Goal: Task Accomplishment & Management: Use online tool/utility

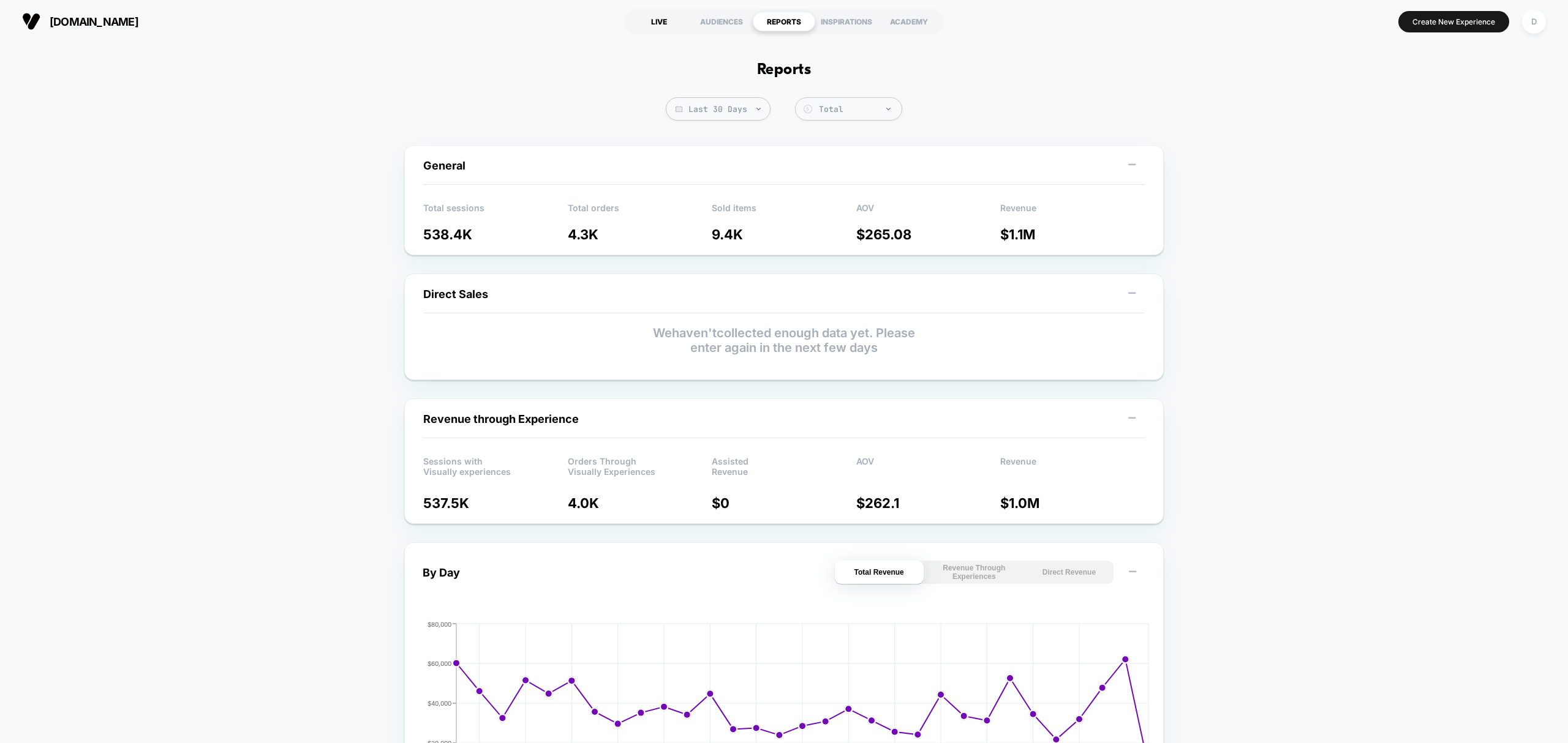
click at [672, 18] on div "LIVE" at bounding box center [659, 21] width 63 height 19
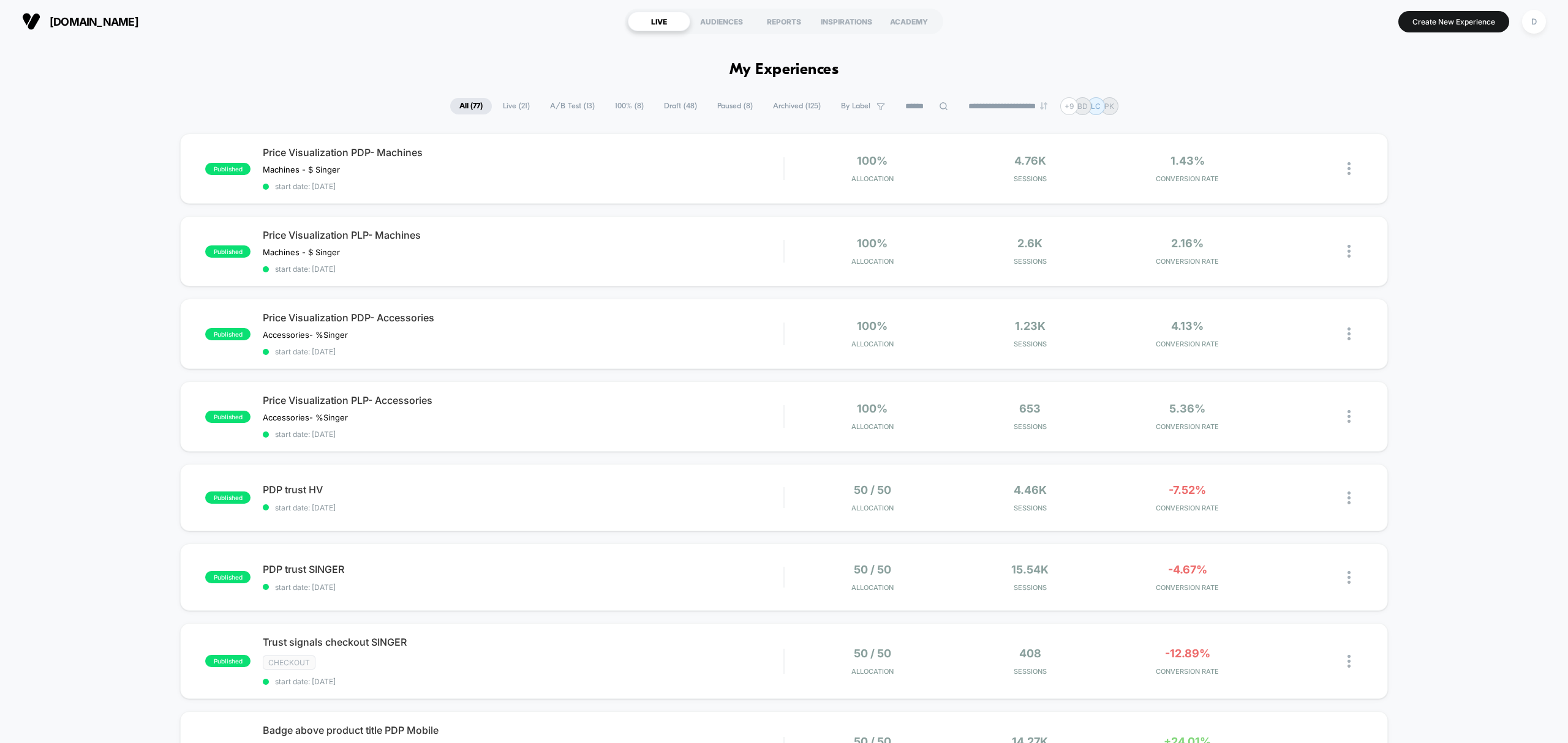
click at [130, 139] on div "published Price Visualization PDP- Machines Machines - $ Singer﻿ Click to edit …" at bounding box center [784, 657] width 1568 height 1048
click at [517, 108] on span "Live ( 21 )" at bounding box center [516, 106] width 45 height 17
click at [669, 108] on span "Draft ( 48 )" at bounding box center [681, 106] width 51 height 17
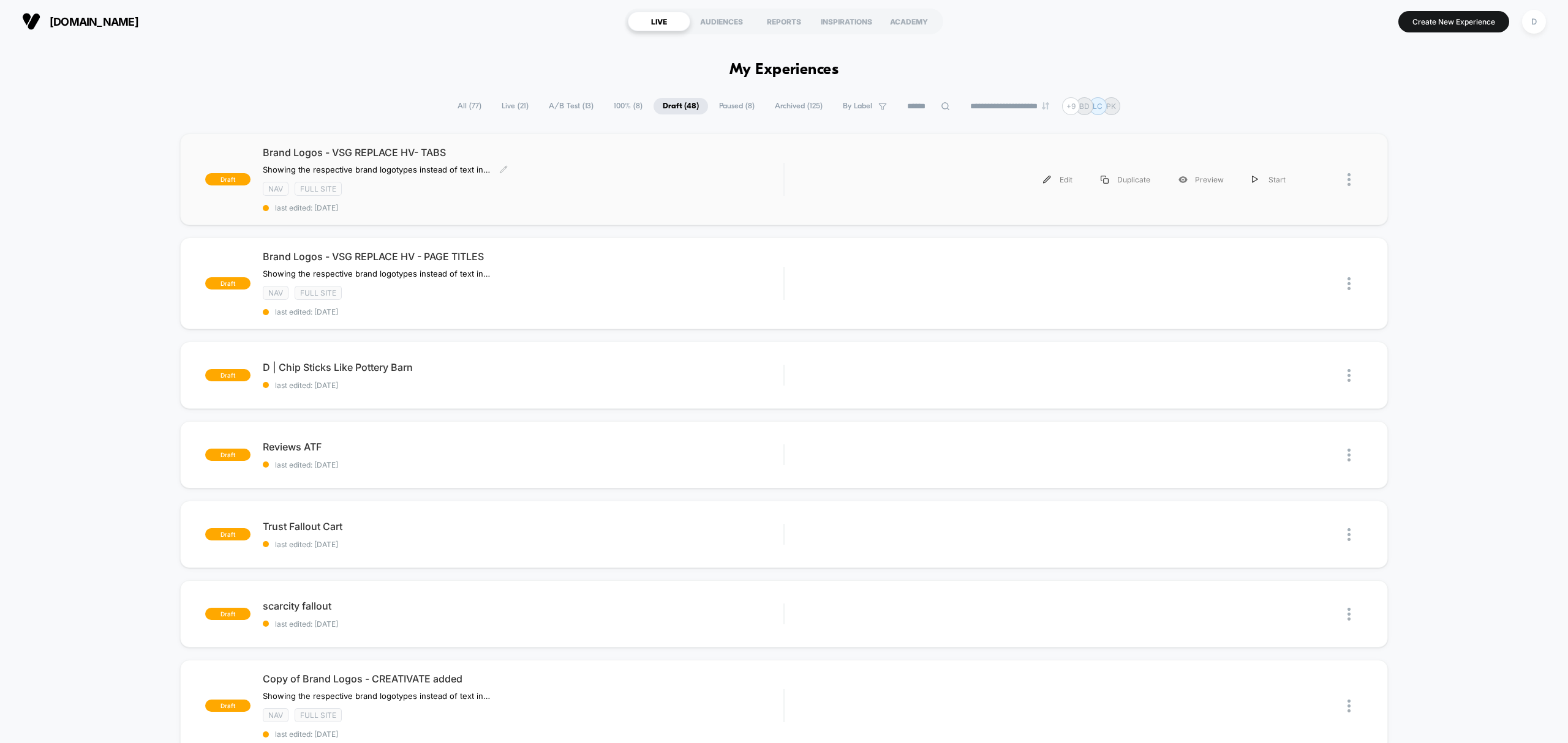
click at [733, 205] on span "last edited: [DATE]" at bounding box center [523, 208] width 521 height 9
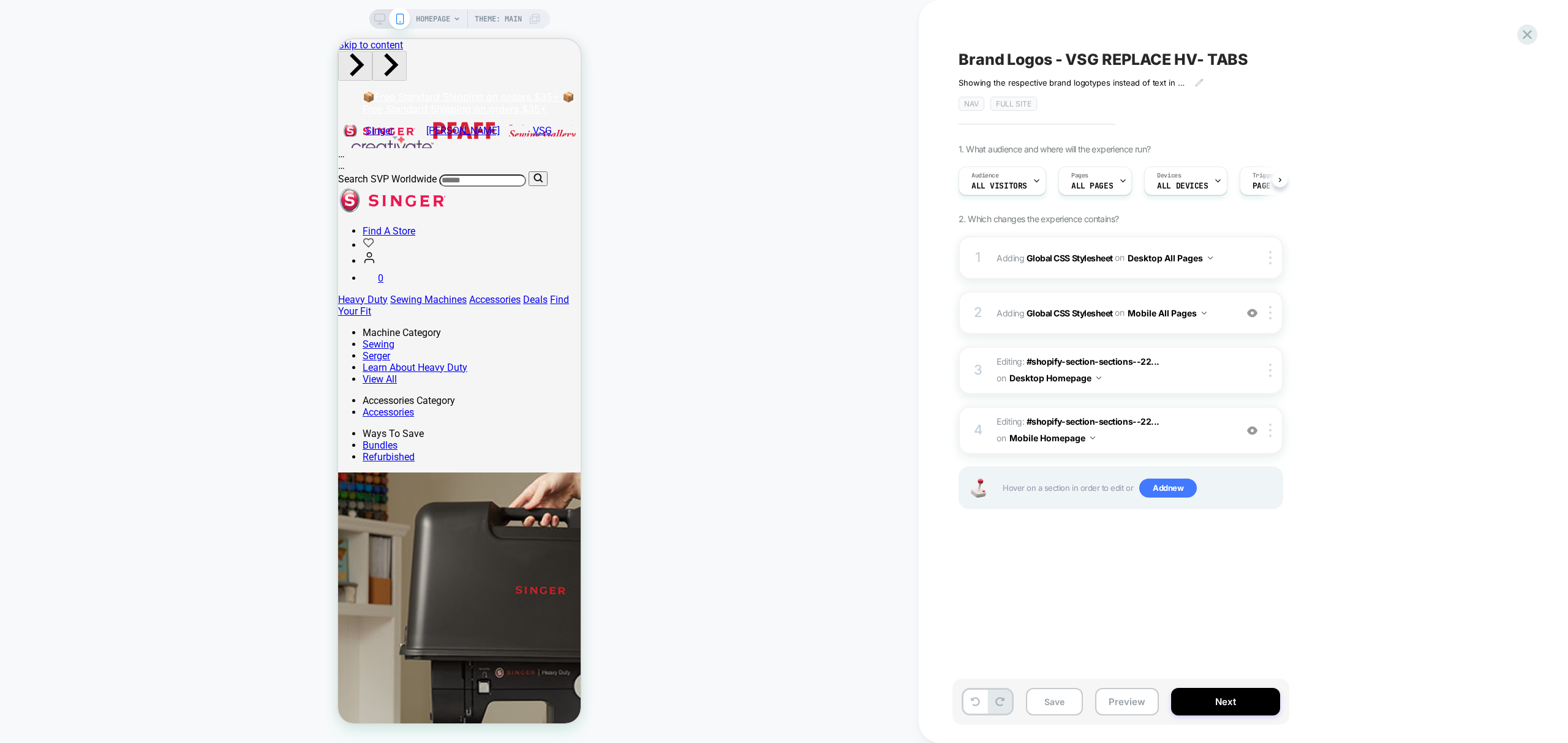
scroll to position [0, 1]
click at [1118, 706] on button "Preview" at bounding box center [1127, 702] width 64 height 27
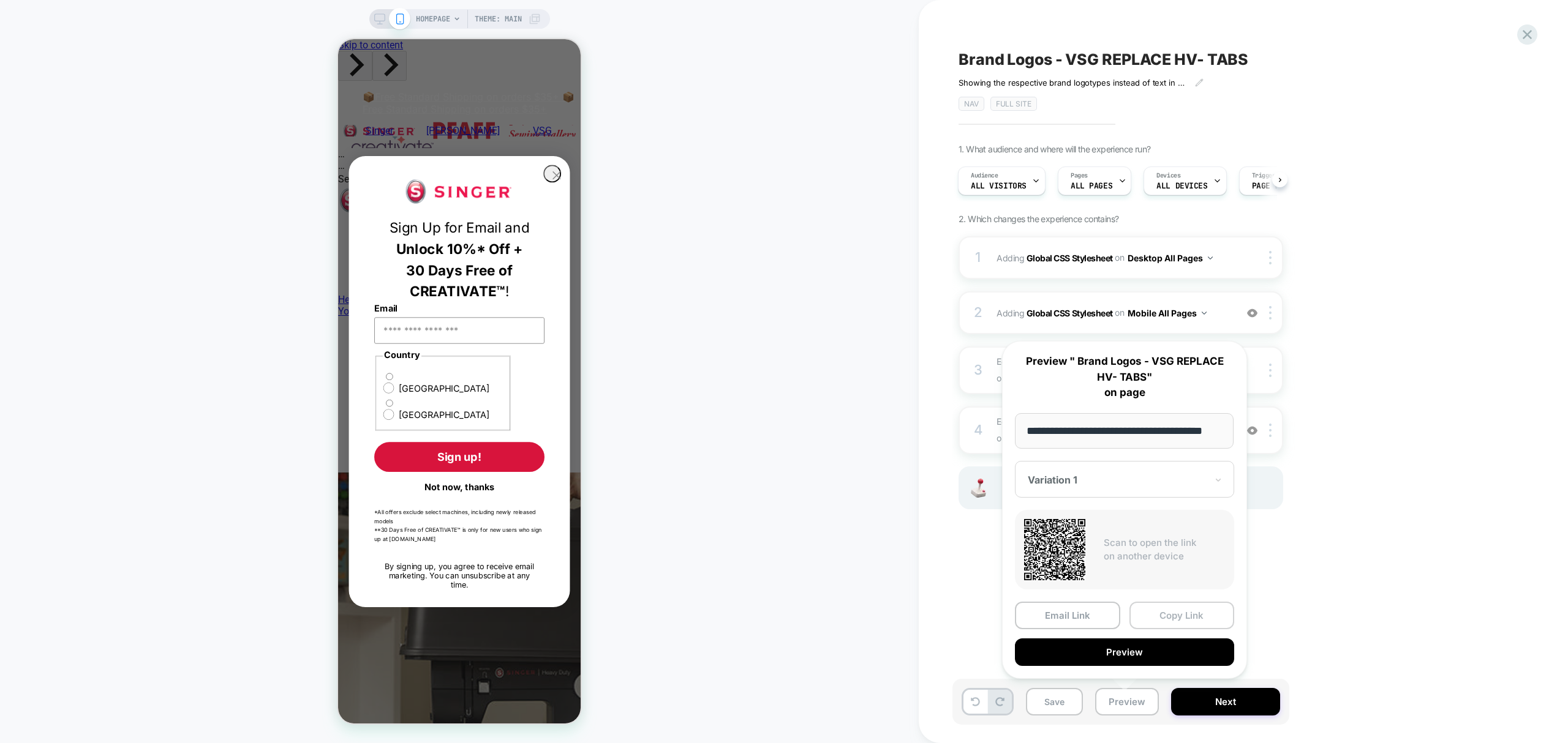
scroll to position [0, 0]
click at [1185, 615] on button "Copy Link" at bounding box center [1182, 615] width 105 height 27
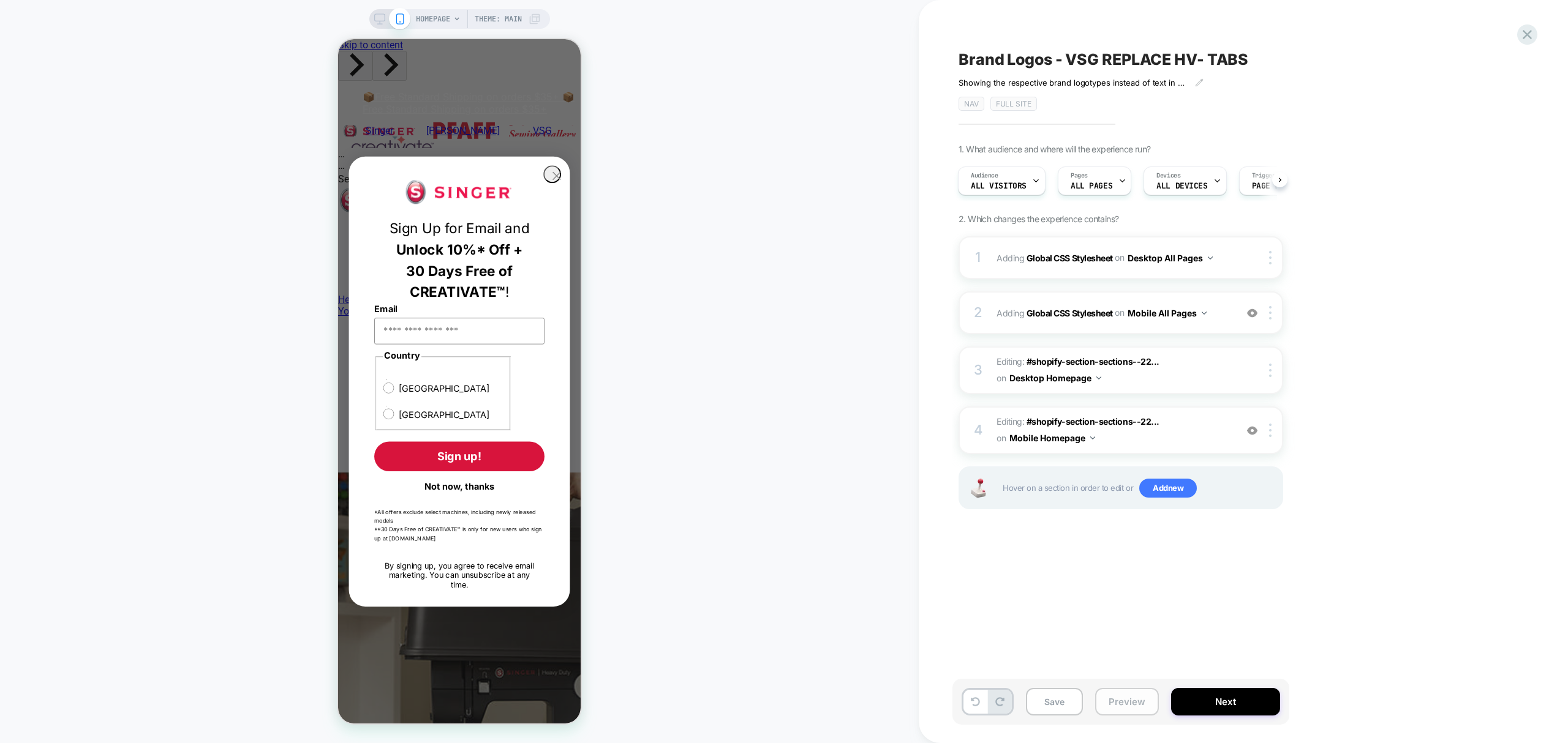
click at [1133, 710] on button "Preview" at bounding box center [1127, 702] width 64 height 27
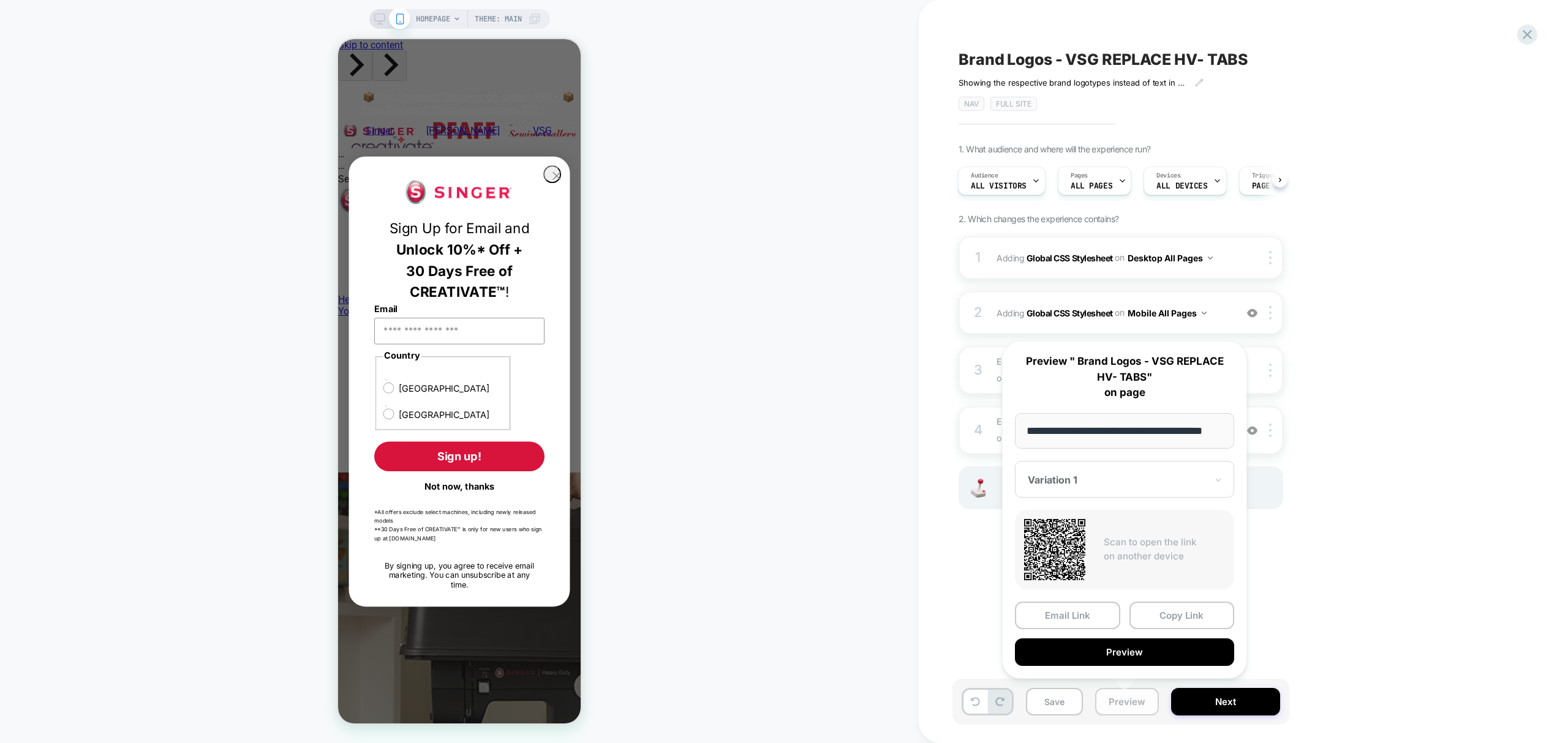
scroll to position [0, 23]
drag, startPoint x: 1183, startPoint y: 622, endPoint x: 1197, endPoint y: 632, distance: 17.2
click at [1185, 623] on button "Copy Link" at bounding box center [1182, 615] width 105 height 27
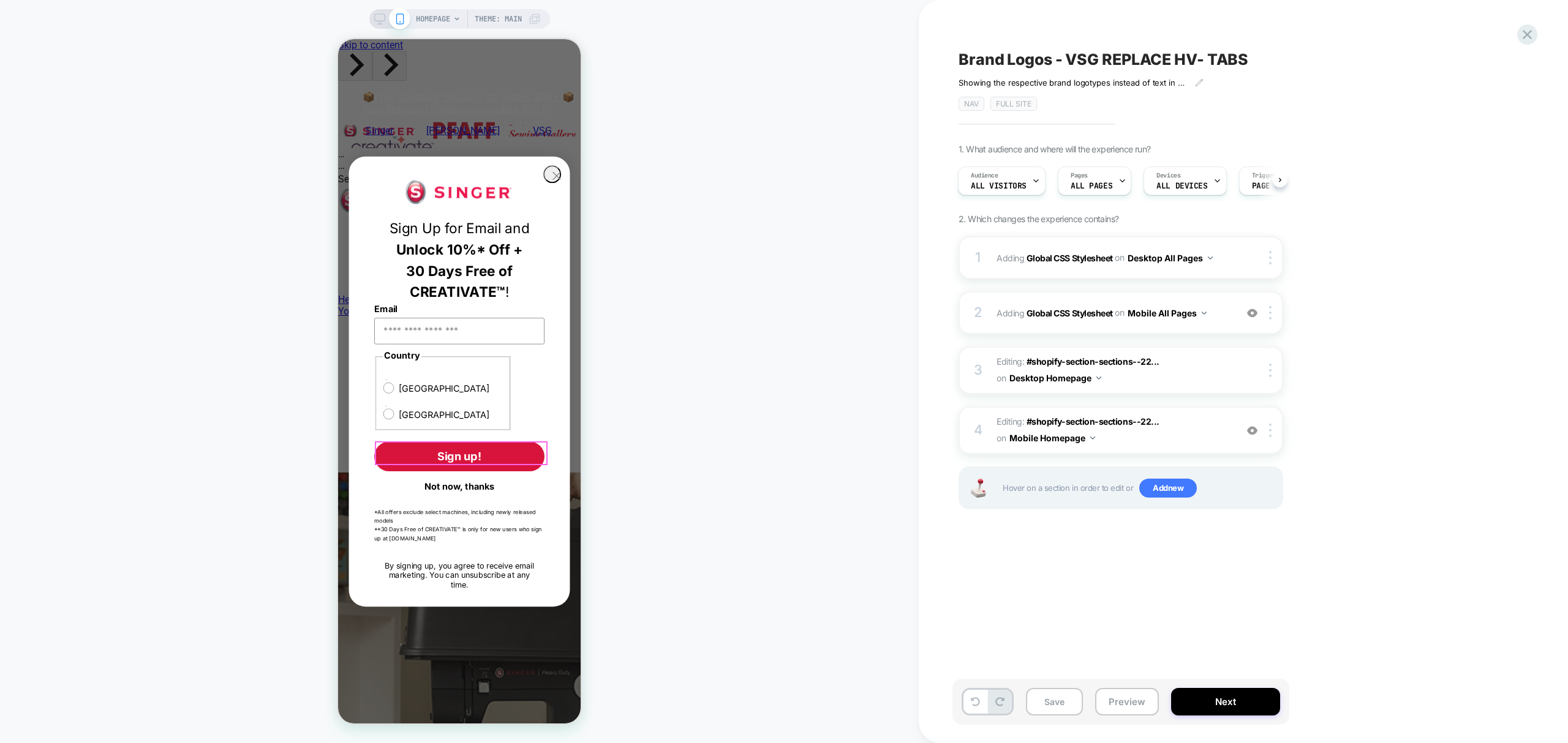
click at [496, 476] on button "Not now, thanks" at bounding box center [459, 486] width 170 height 21
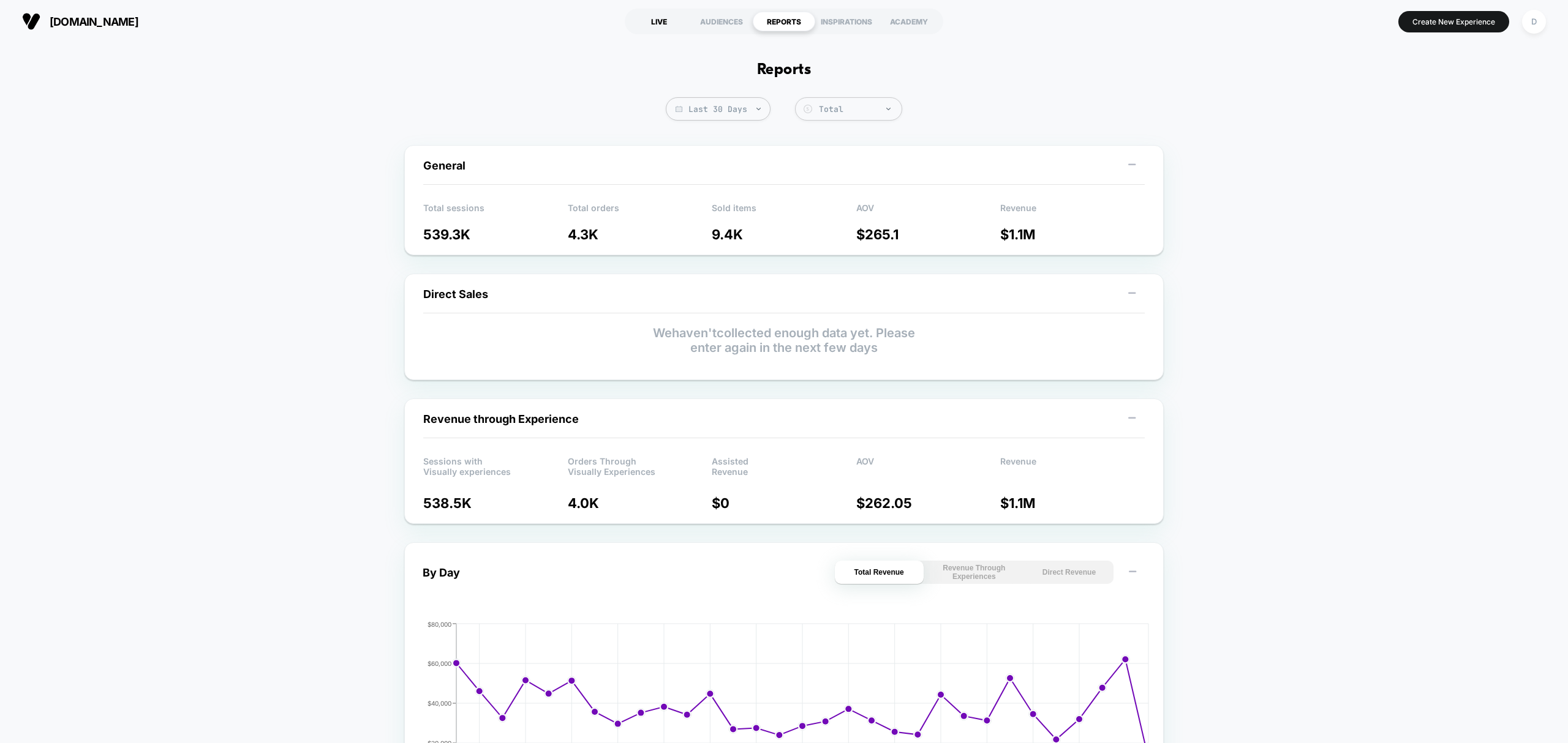
click at [657, 26] on div "LIVE" at bounding box center [659, 21] width 63 height 19
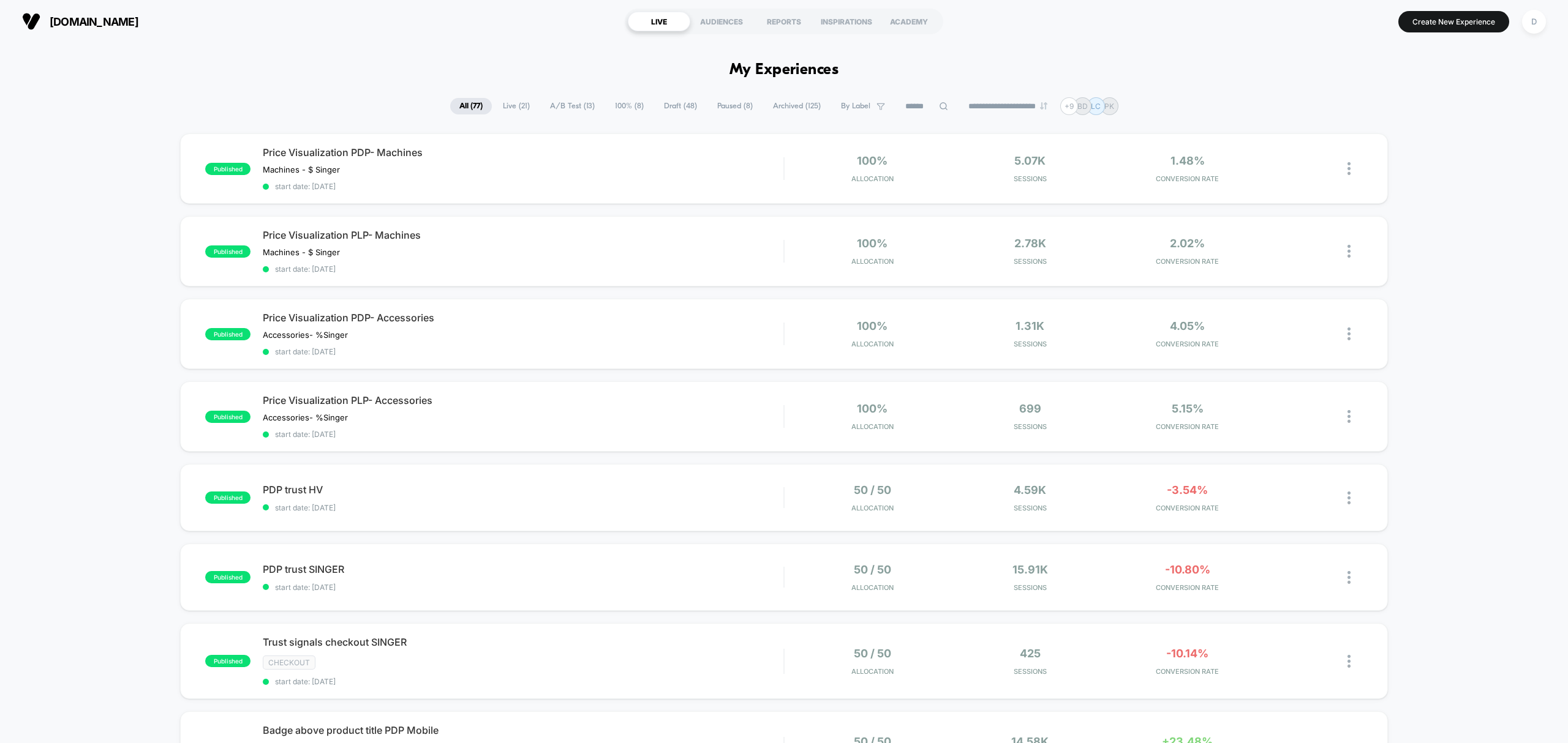
click at [665, 103] on span "Draft ( 48 )" at bounding box center [680, 106] width 51 height 17
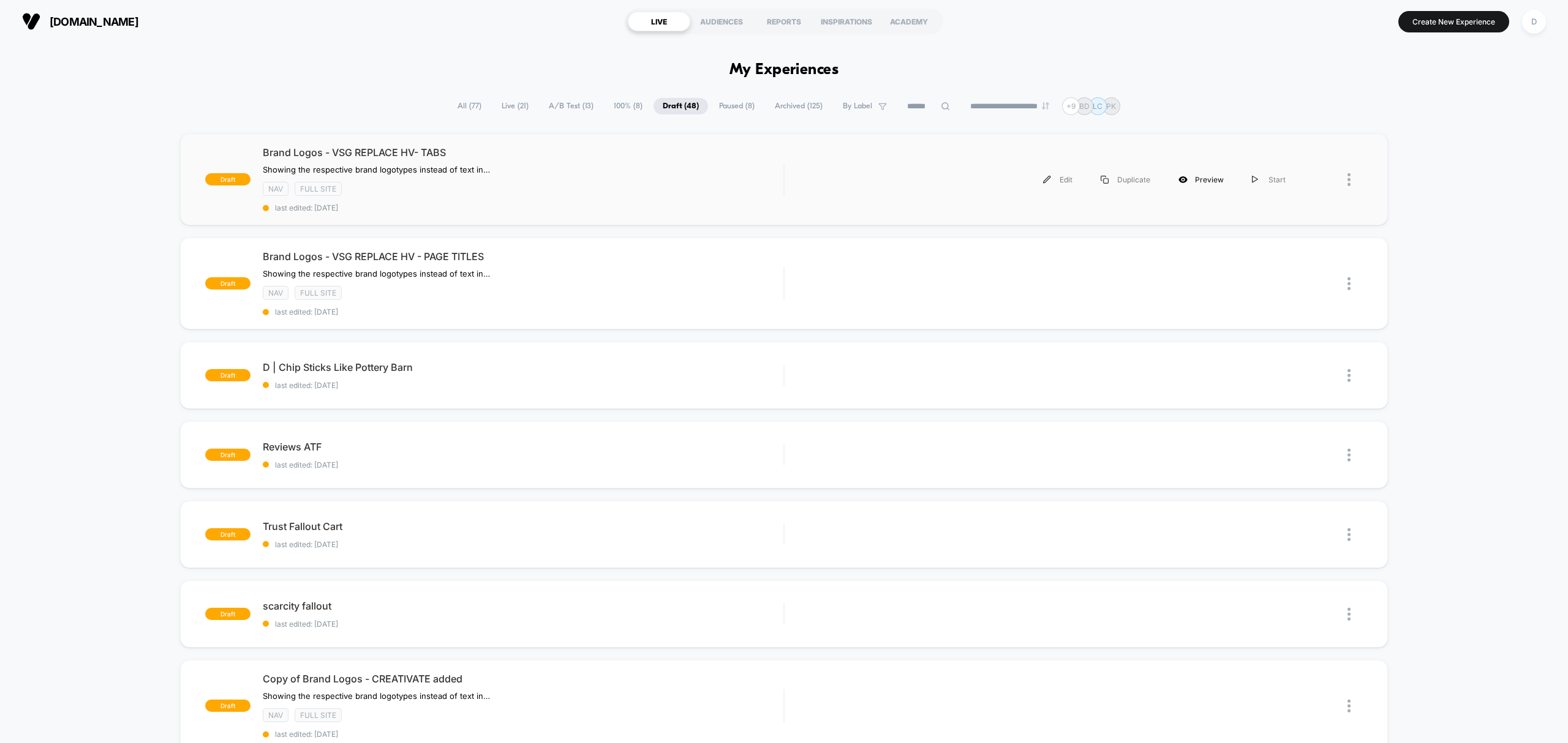
click at [1216, 179] on div "Preview" at bounding box center [1201, 179] width 73 height 27
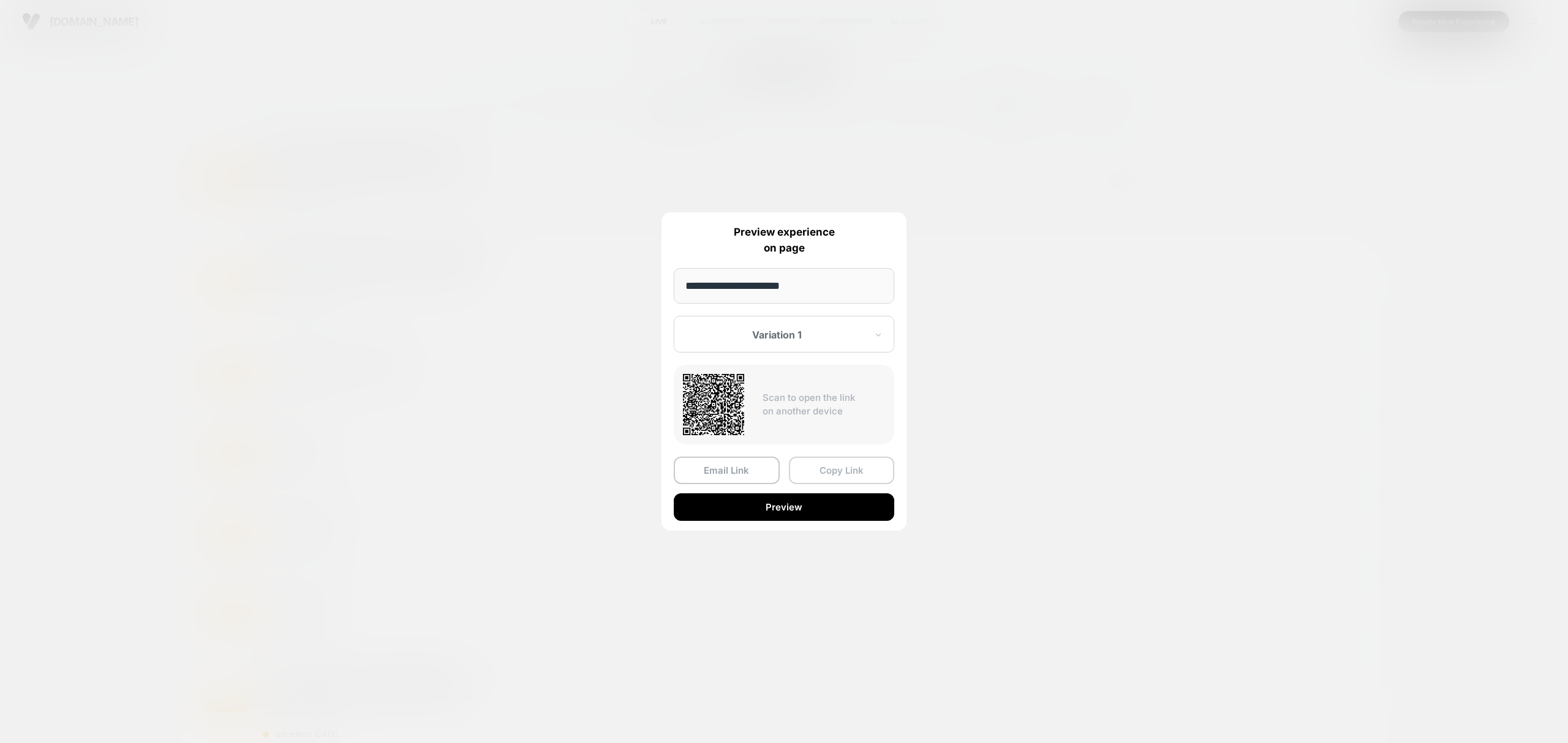
click at [853, 475] on button "Copy Link" at bounding box center [841, 470] width 106 height 27
